Goal: Task Accomplishment & Management: Use online tool/utility

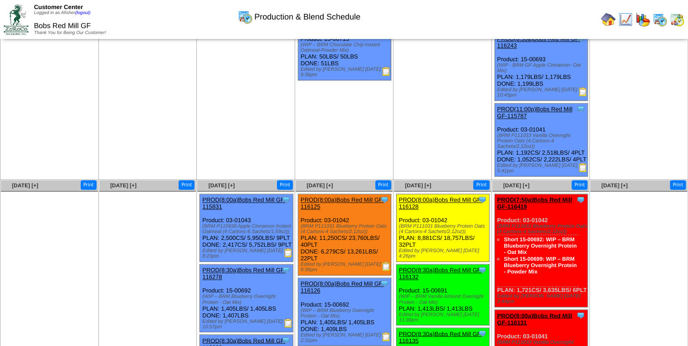
scroll to position [544, 0]
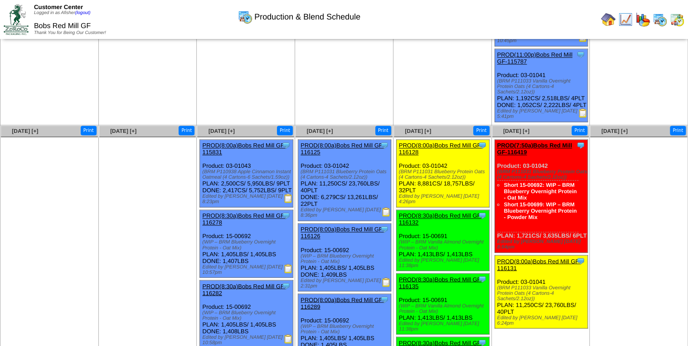
scroll to position [616, 0]
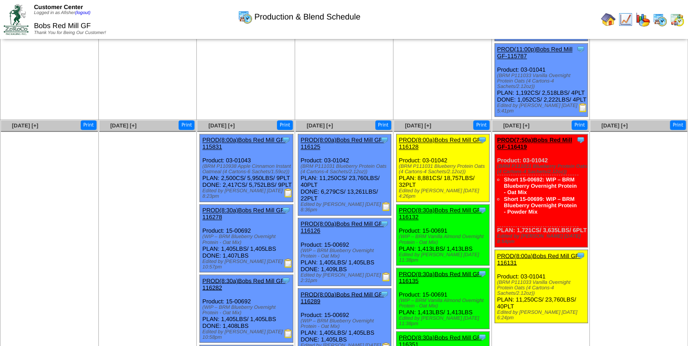
click at [382, 209] on img at bounding box center [386, 206] width 9 height 9
